Goal: Task Accomplishment & Management: Manage account settings

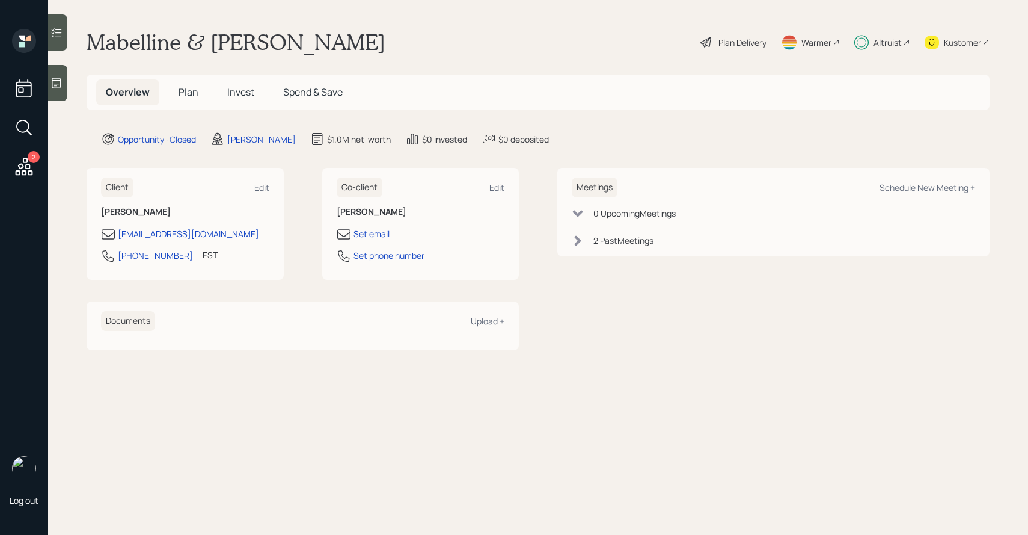
click at [239, 90] on span "Invest" at bounding box center [240, 91] width 27 height 13
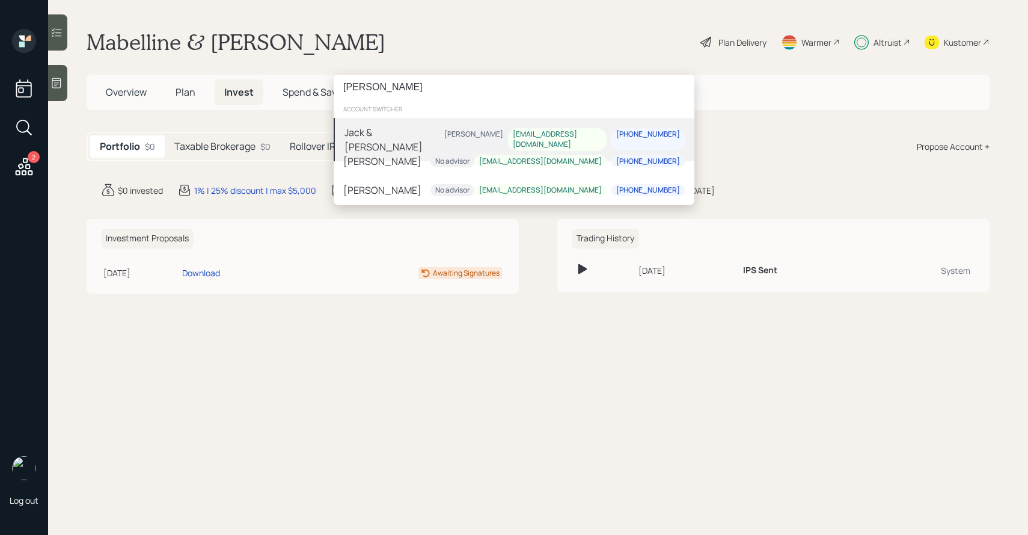
type input "jack jones"
